Goal: Book appointment/travel/reservation

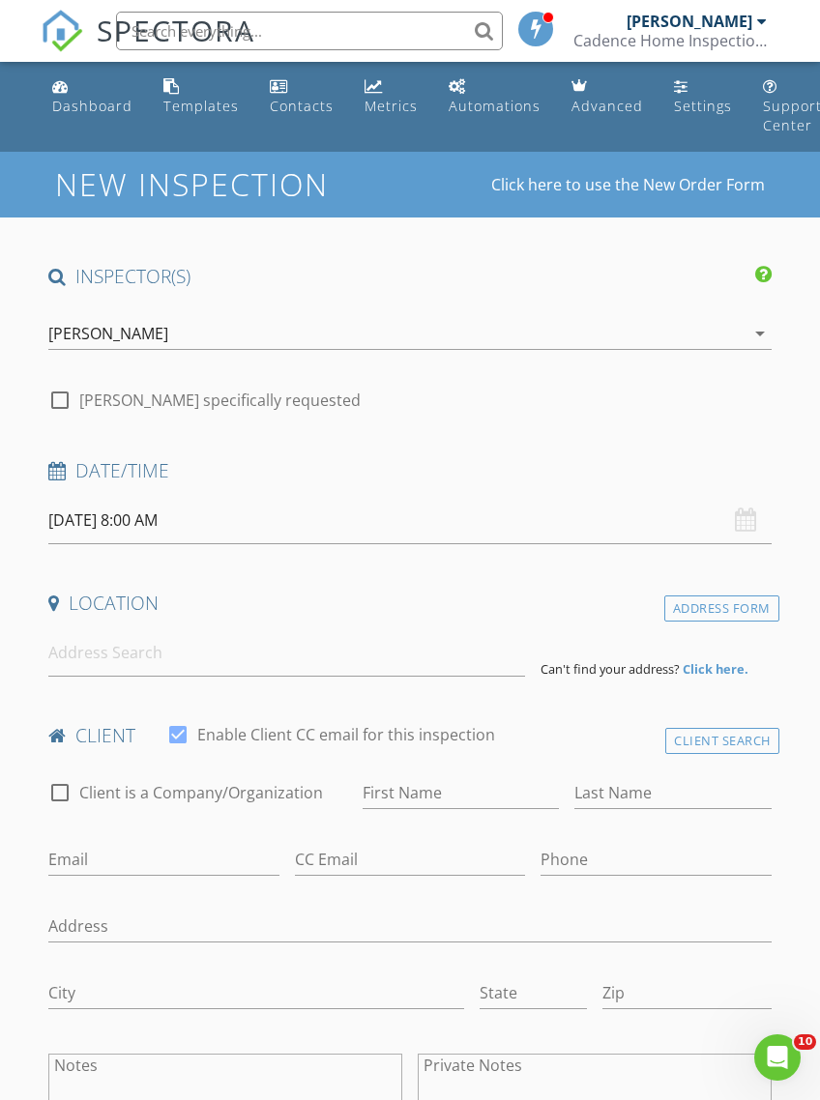
click at [265, 489] on div "Date/Time" at bounding box center [410, 477] width 738 height 39
click at [159, 513] on input "[DATE] 8:00 AM" at bounding box center [409, 520] width 722 height 47
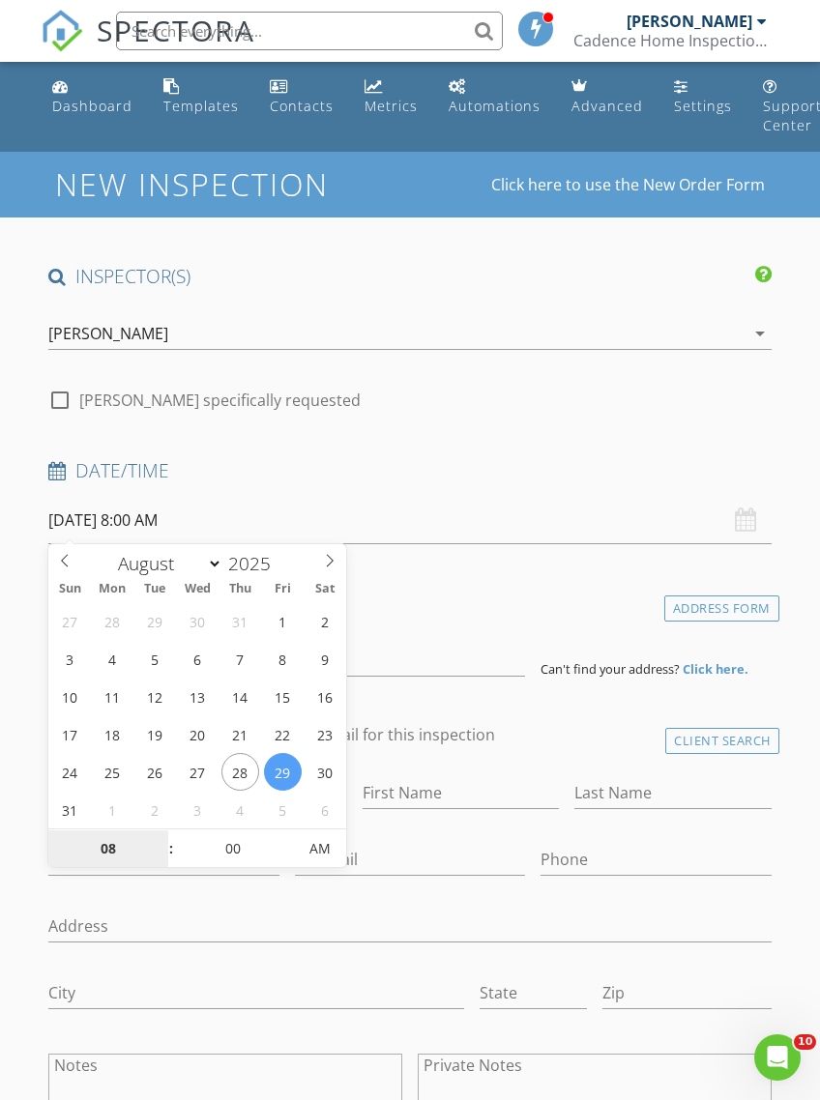
click at [102, 851] on input "08" at bounding box center [107, 849] width 119 height 39
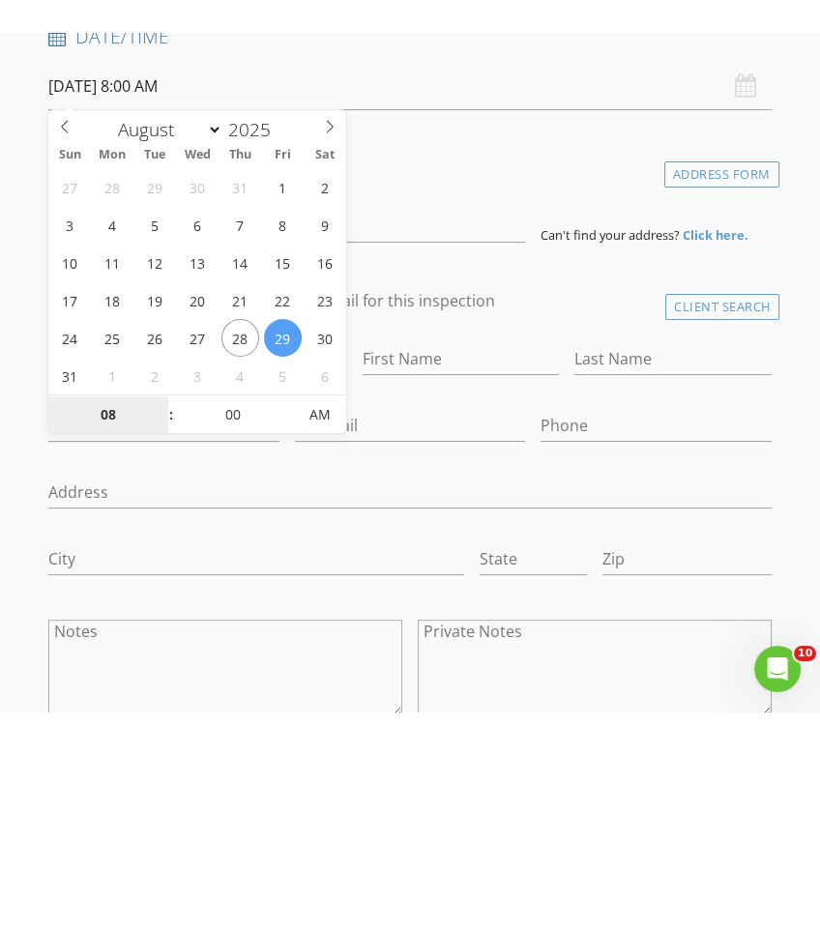
scroll to position [468, 0]
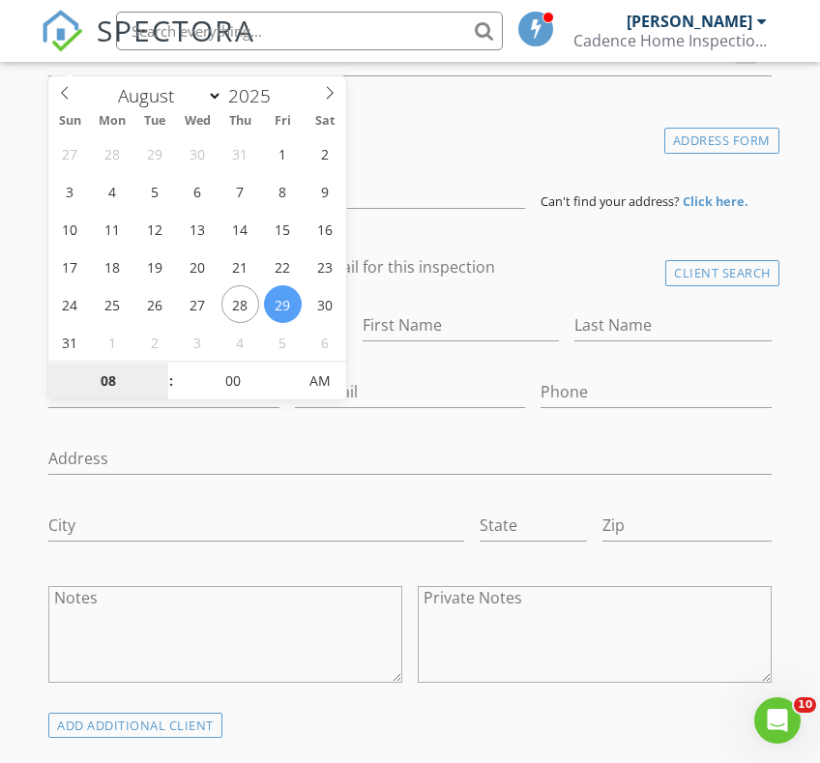
click at [150, 390] on input "08" at bounding box center [107, 382] width 119 height 39
click at [153, 366] on input "08" at bounding box center [107, 382] width 119 height 39
click at [150, 364] on input "08" at bounding box center [107, 382] width 119 height 39
click at [153, 372] on input "08" at bounding box center [107, 382] width 119 height 39
click at [150, 393] on input "08" at bounding box center [107, 382] width 119 height 39
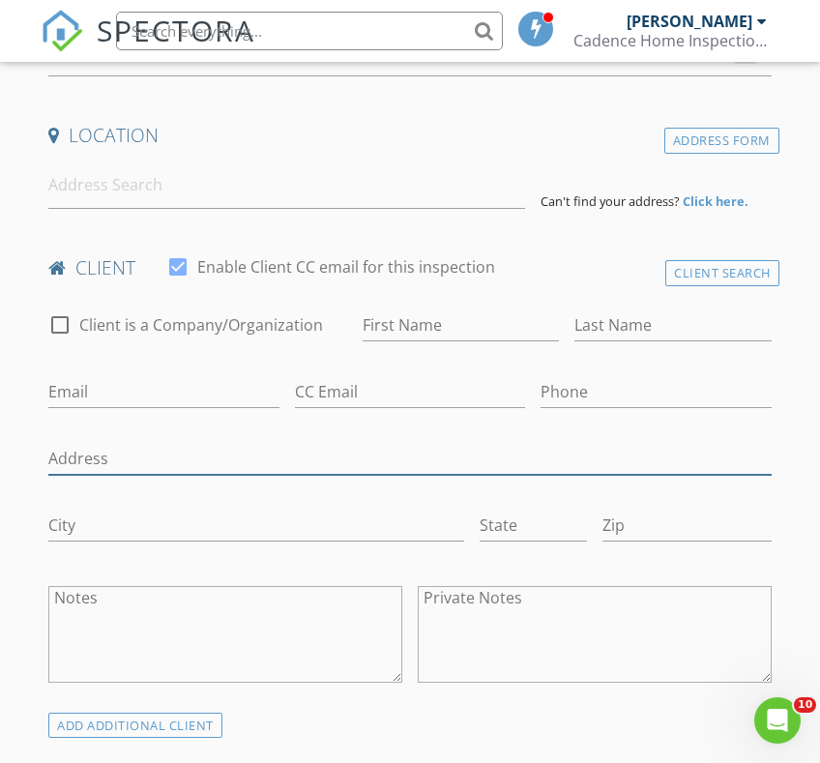
click at [164, 443] on input "Address" at bounding box center [409, 459] width 722 height 32
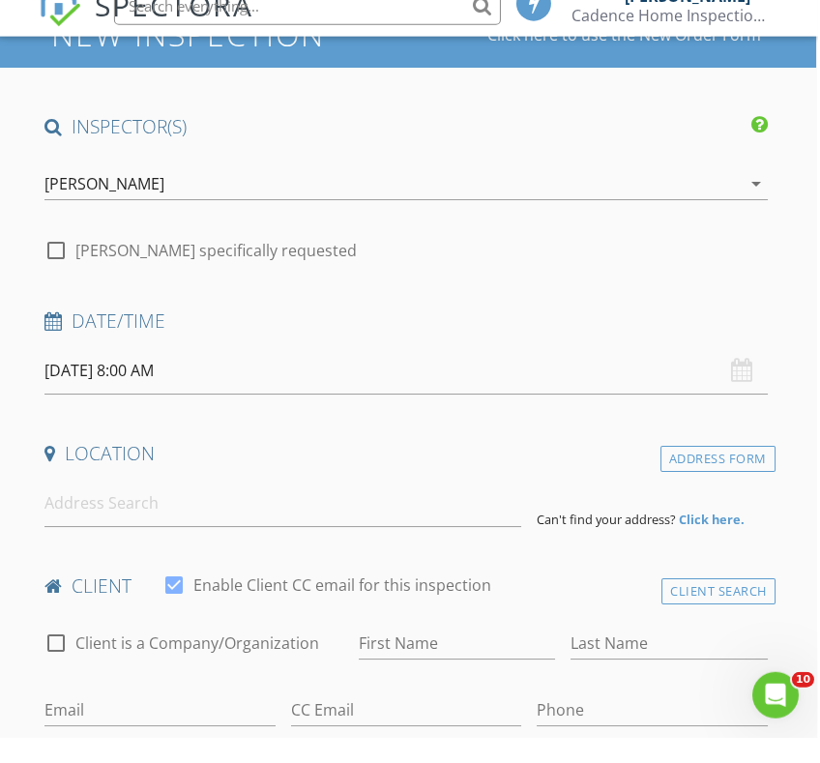
scroll to position [108, 2]
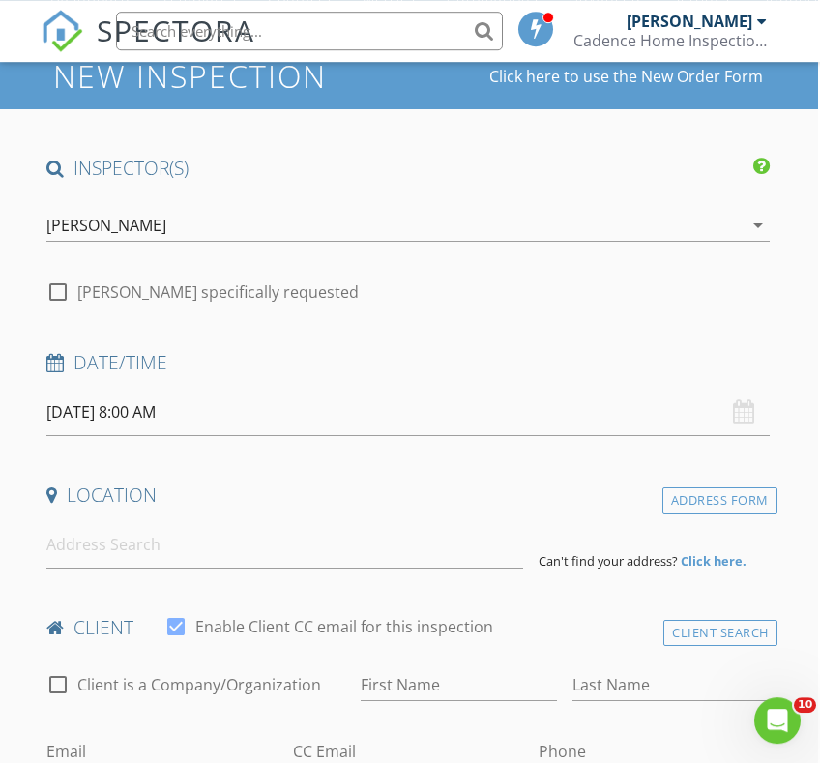
click at [171, 412] on input "[DATE] 8:00 AM" at bounding box center [407, 412] width 722 height 47
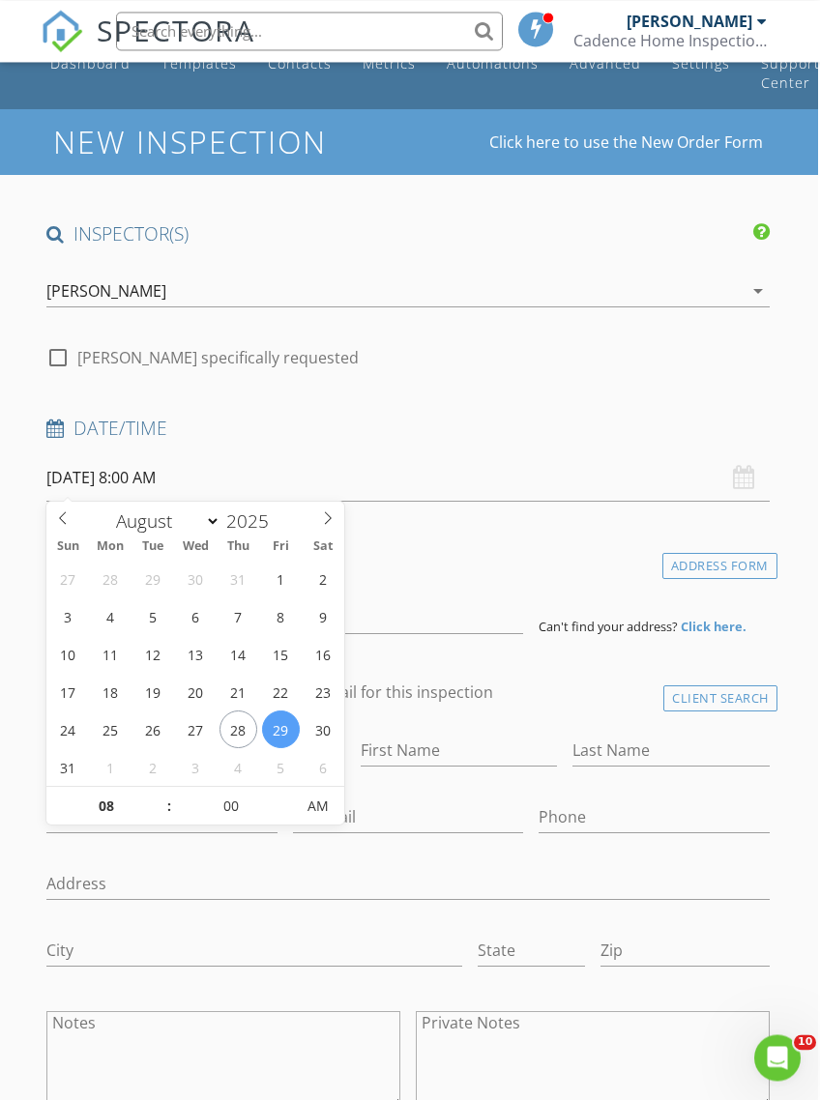
scroll to position [40, 2]
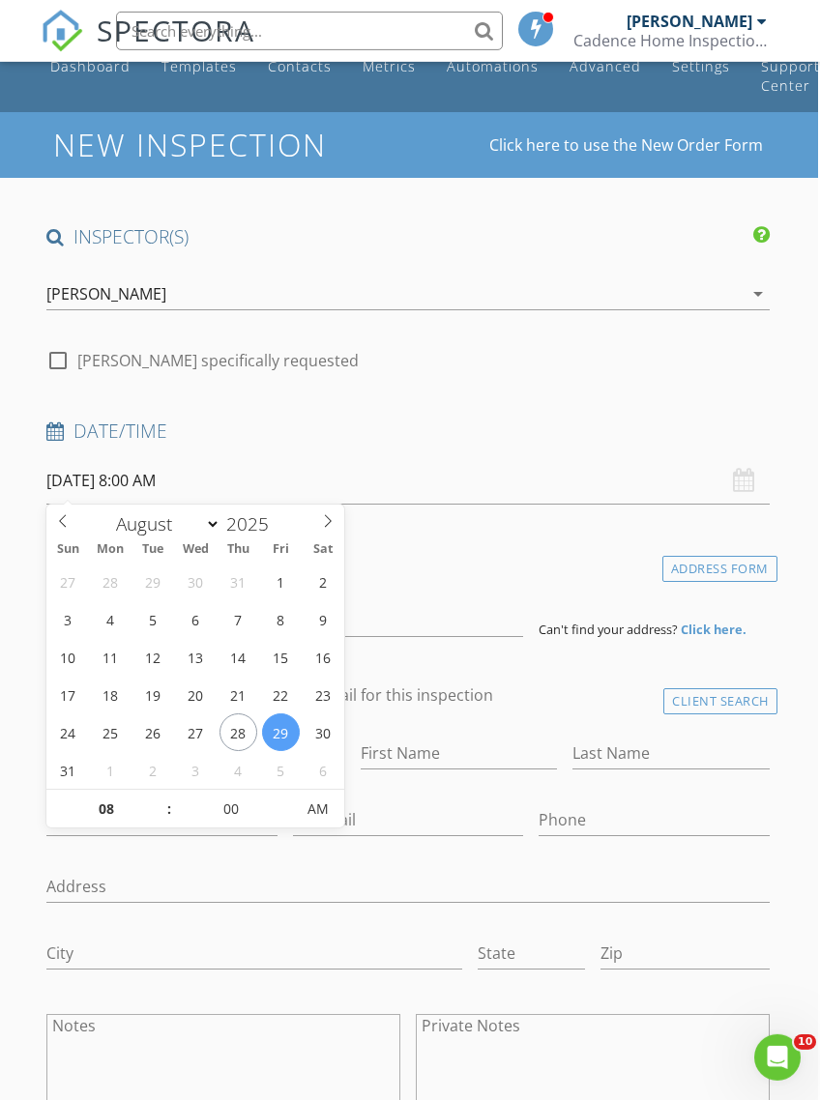
click at [156, 790] on span at bounding box center [160, 799] width 14 height 19
type input "09"
type input "[DATE] 9:00 AM"
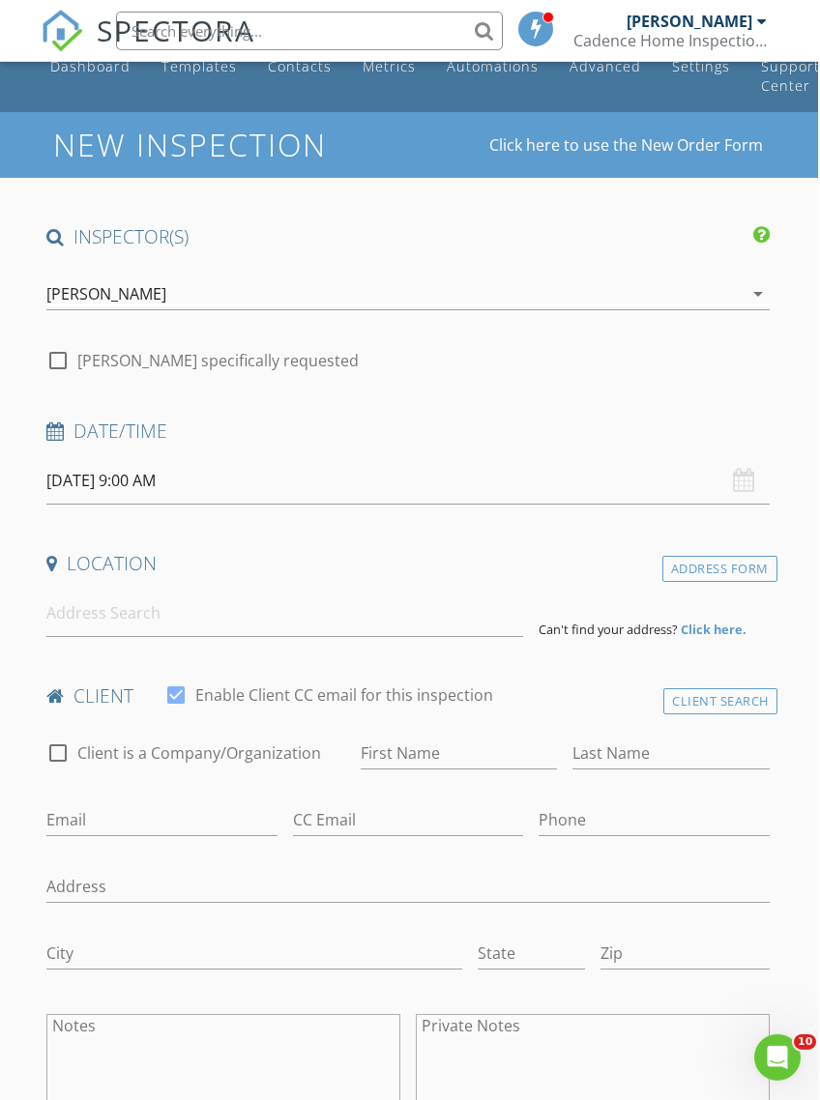
click at [676, 443] on div "Date/Time" at bounding box center [408, 438] width 738 height 39
click at [45, 358] on div at bounding box center [58, 360] width 33 height 33
checkbox input "true"
click at [545, 21] on div at bounding box center [548, 18] width 12 height 12
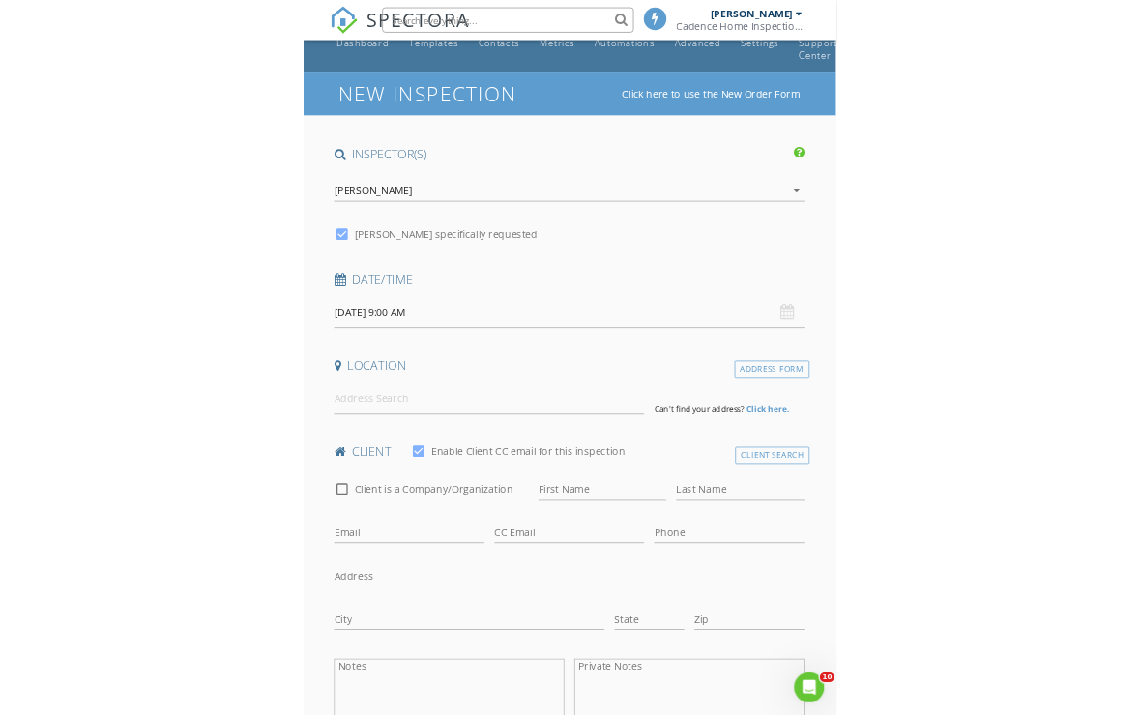
scroll to position [40, 0]
